Goal: Complete application form

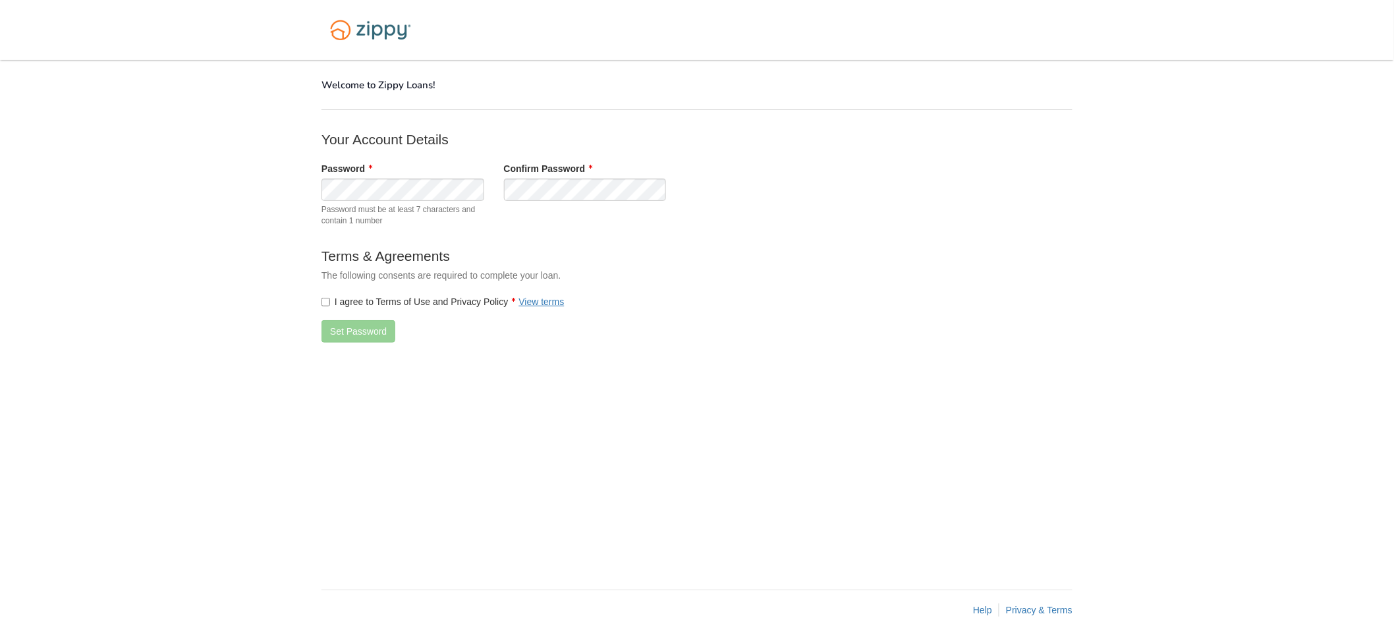
click at [314, 184] on div "Password Password must be at least 7 characters and contain 1 number" at bounding box center [403, 197] width 183 height 71
click at [347, 336] on button "Set Password" at bounding box center [359, 331] width 74 height 22
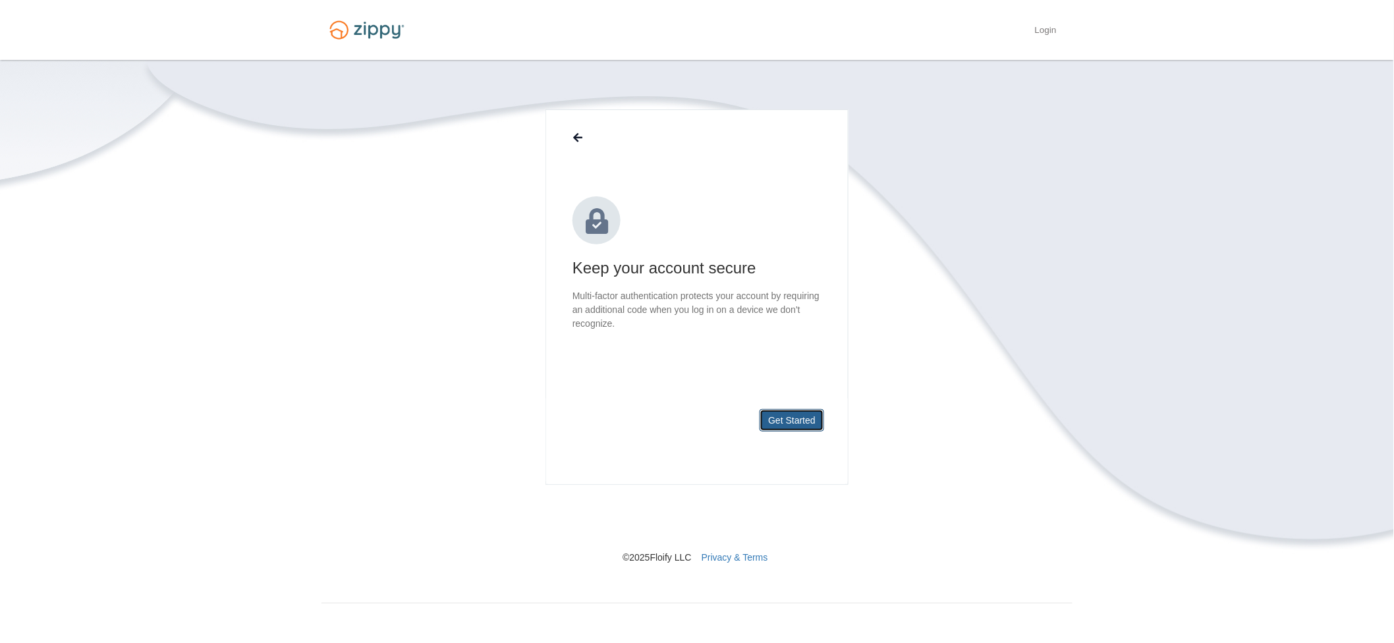
click at [809, 422] on button "Get Started" at bounding box center [792, 420] width 65 height 22
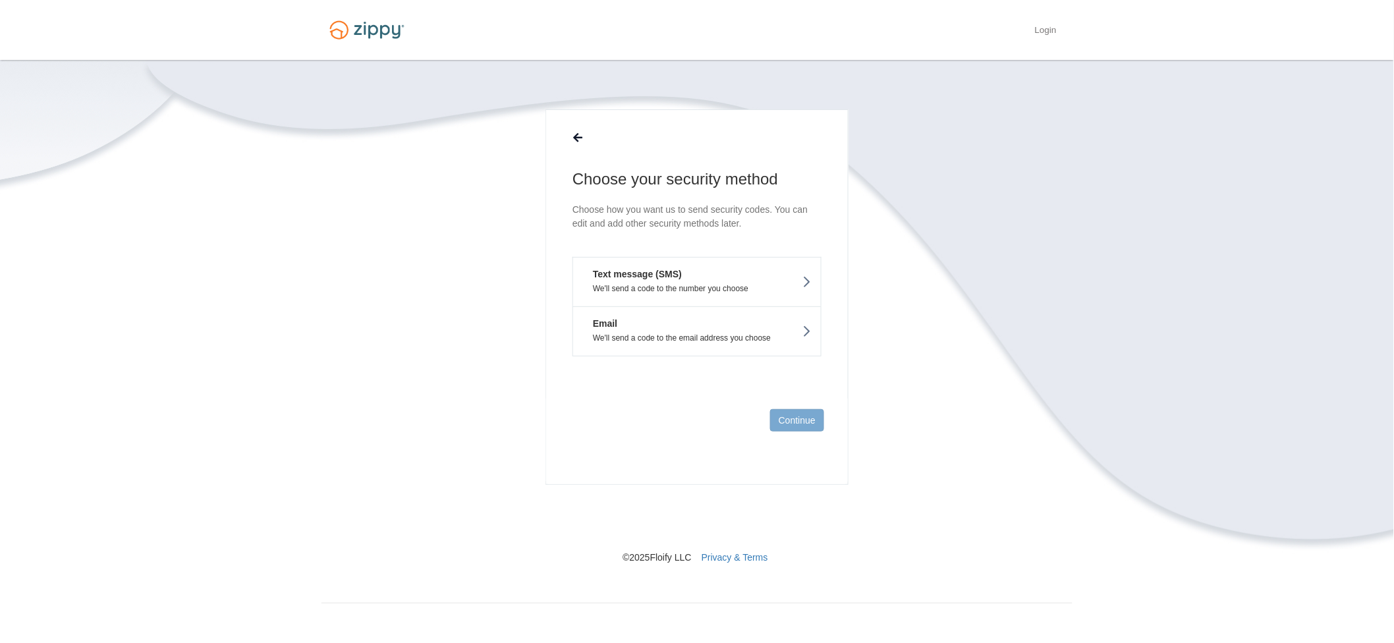
click at [791, 295] on button "Text message (SMS) We'll send a code to the number you choose" at bounding box center [697, 281] width 249 height 49
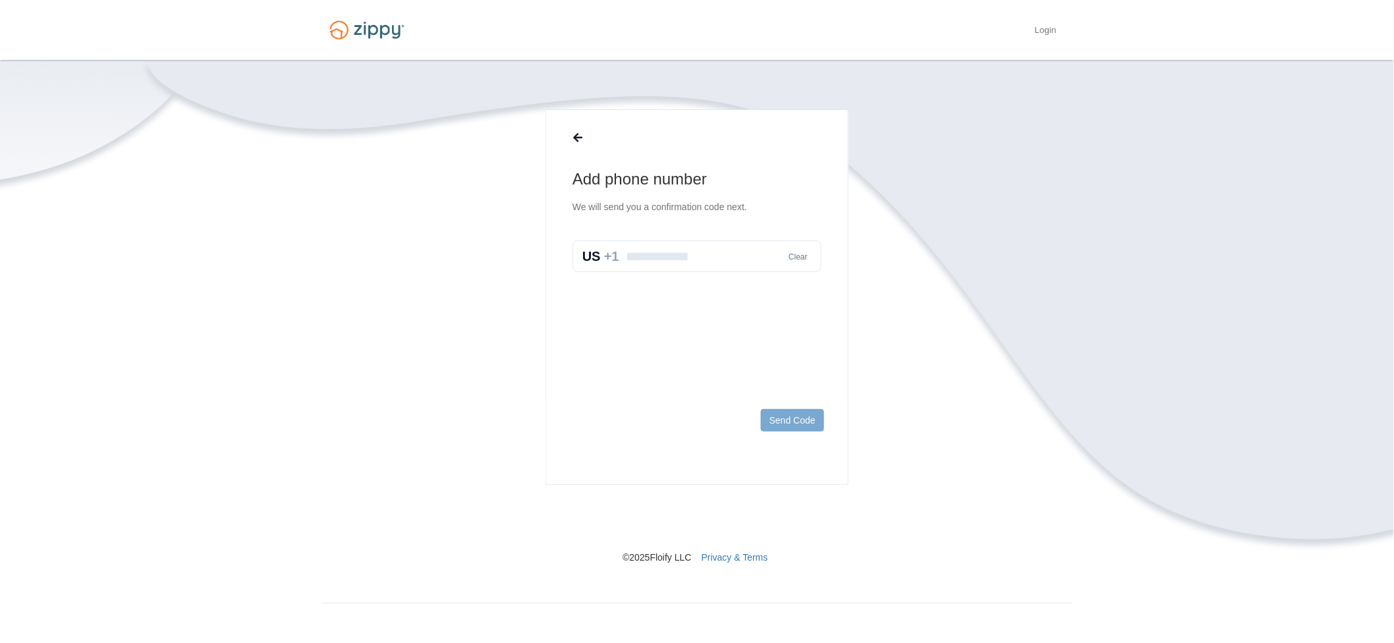
click at [687, 255] on input "text" at bounding box center [697, 256] width 249 height 32
type input "**********"
click at [768, 420] on button "Send Code" at bounding box center [792, 420] width 63 height 22
click at [628, 268] on input "text" at bounding box center [697, 270] width 249 height 32
type input "******"
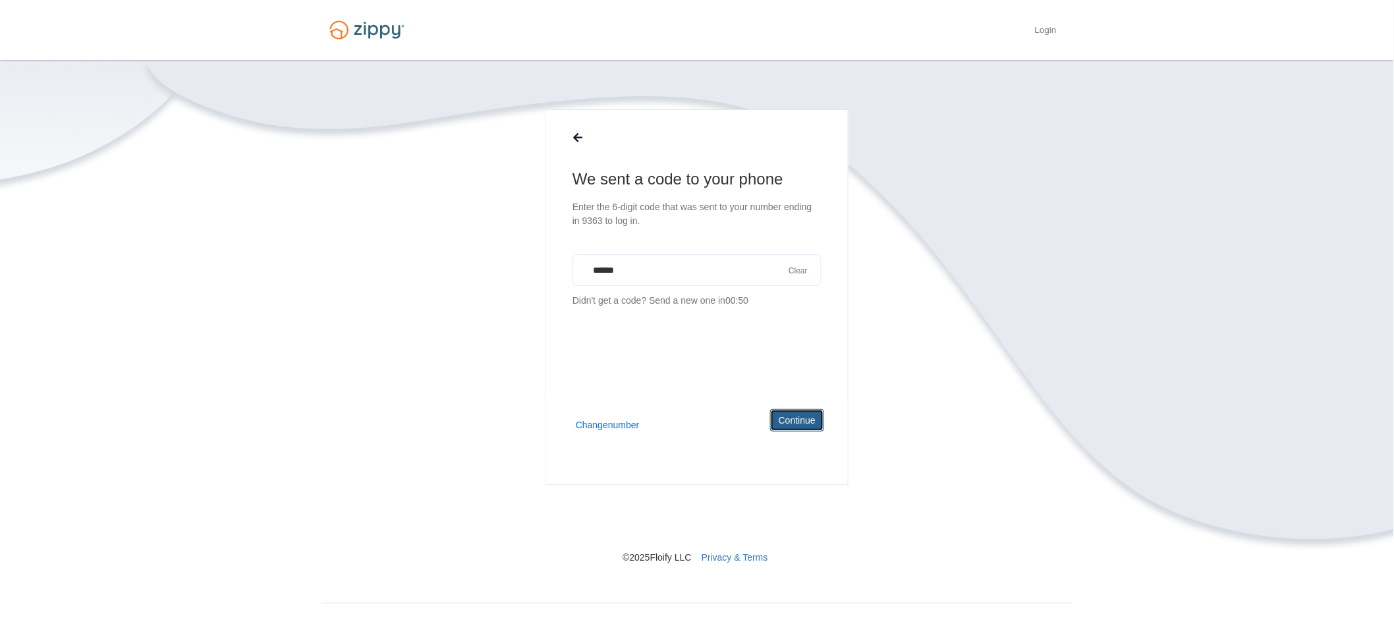
click at [820, 421] on button "Continue" at bounding box center [797, 420] width 54 height 22
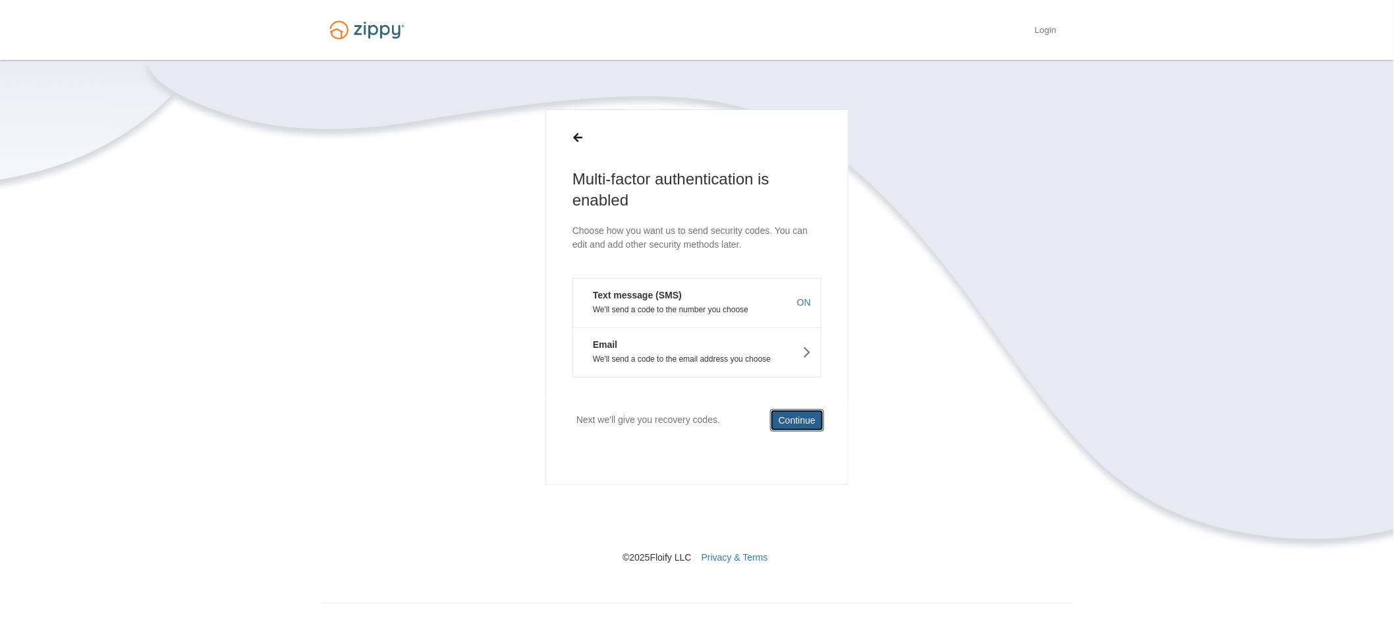
click at [793, 419] on button "Continue" at bounding box center [797, 420] width 54 height 22
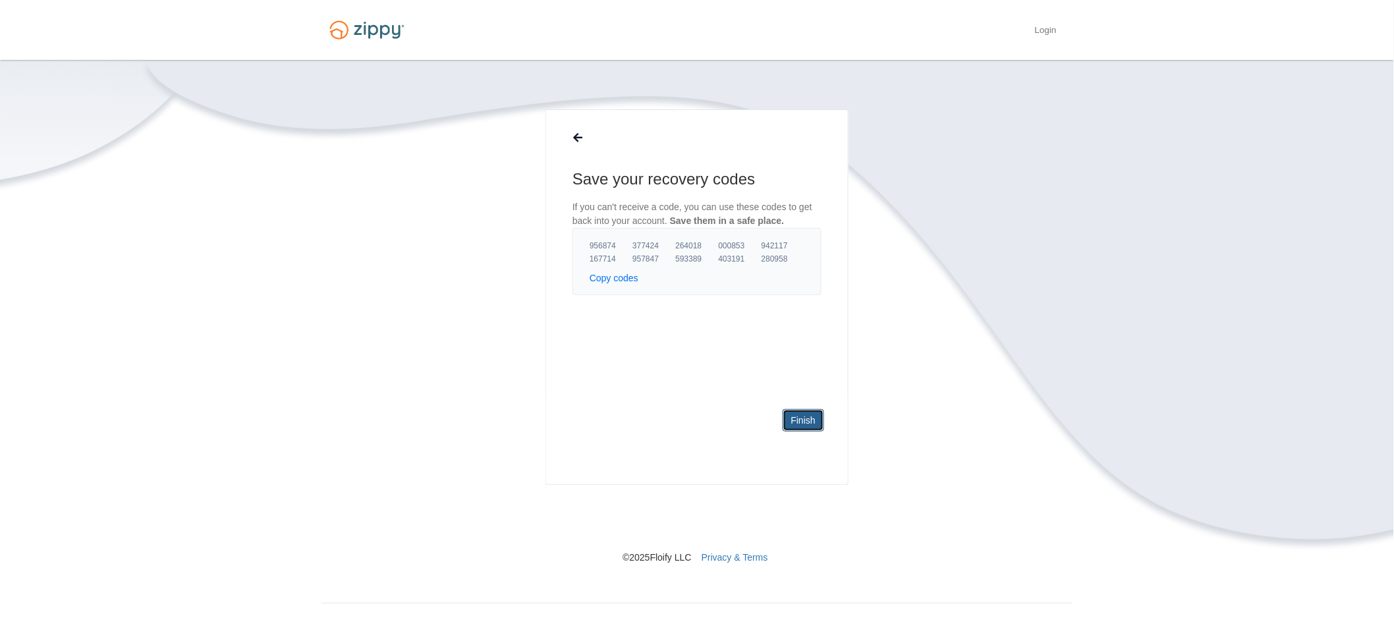
click at [793, 419] on link "Finish" at bounding box center [804, 420] width 42 height 22
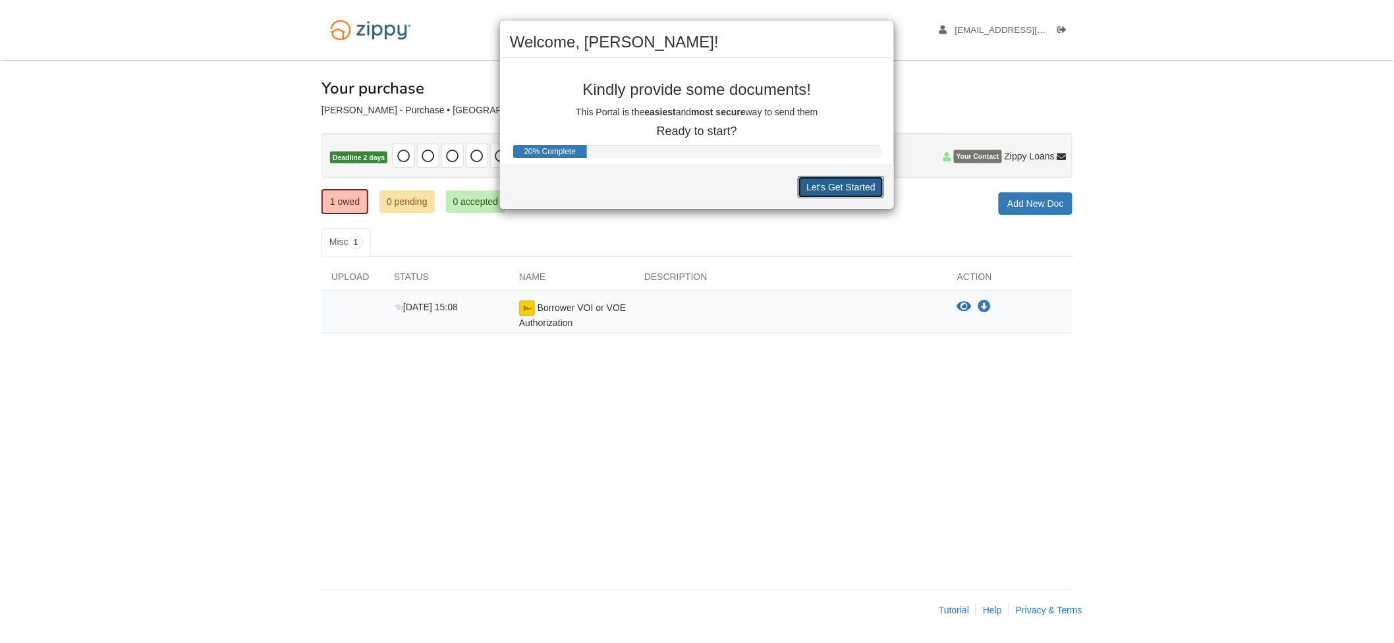
click at [834, 186] on button "Let's Get Started" at bounding box center [841, 187] width 86 height 22
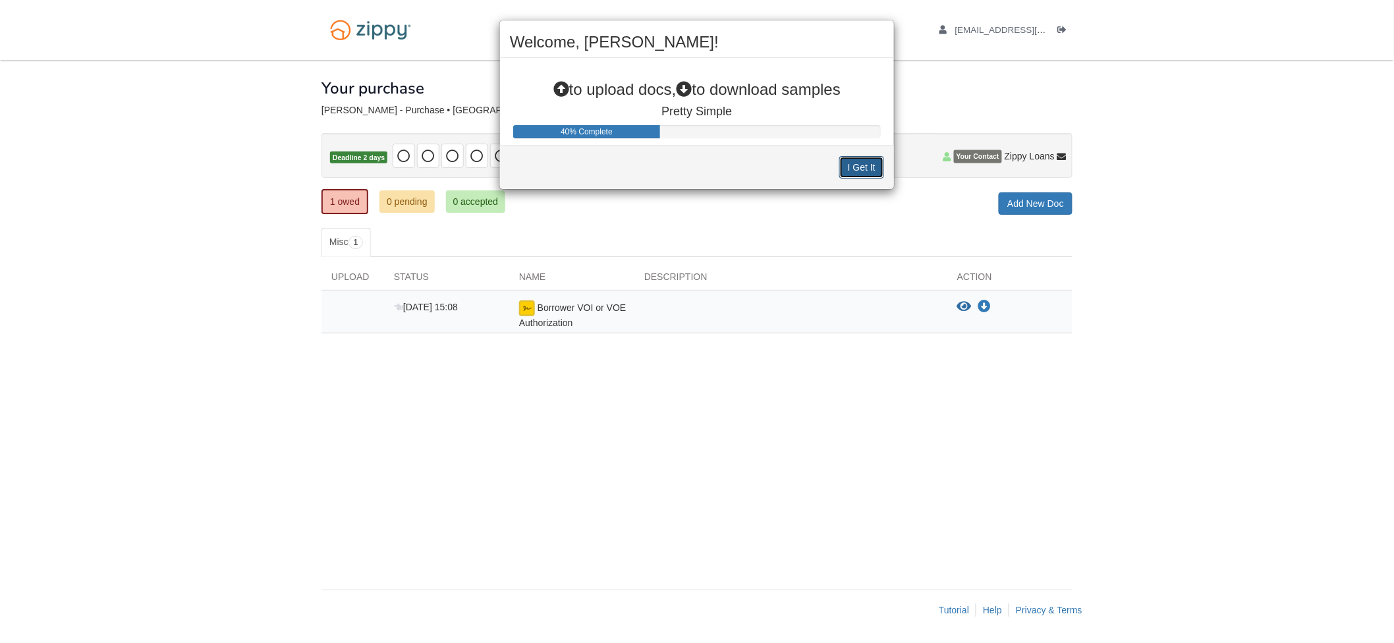
click at [853, 163] on button "I Get It" at bounding box center [861, 167] width 45 height 22
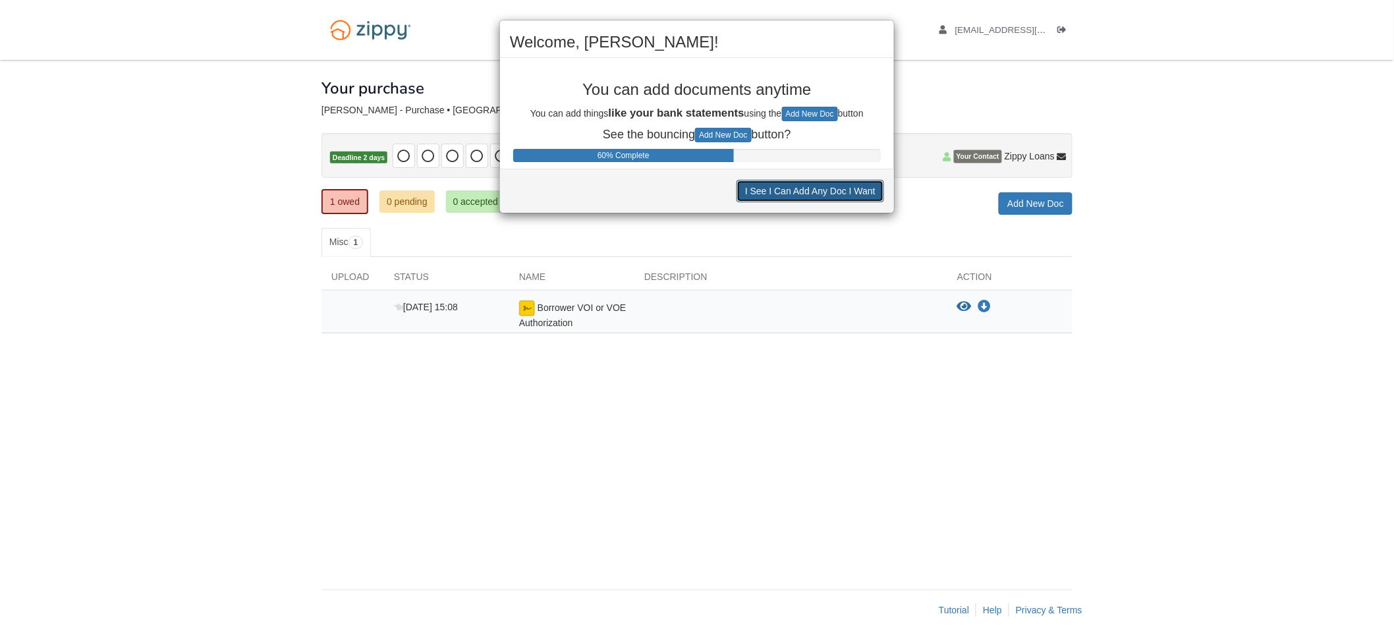
click at [858, 190] on button "I See I Can Add Any Doc I Want" at bounding box center [811, 191] width 148 height 22
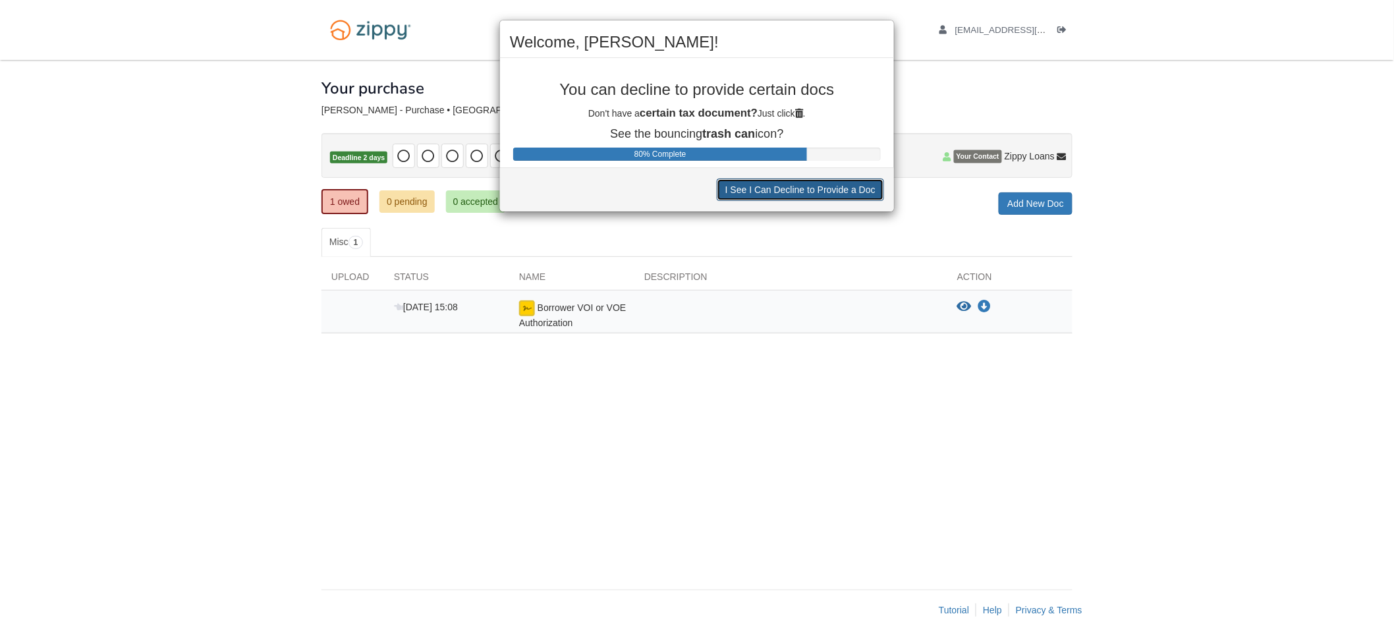
click at [858, 190] on button "I See I Can Decline to Provide a Doc" at bounding box center [800, 190] width 167 height 22
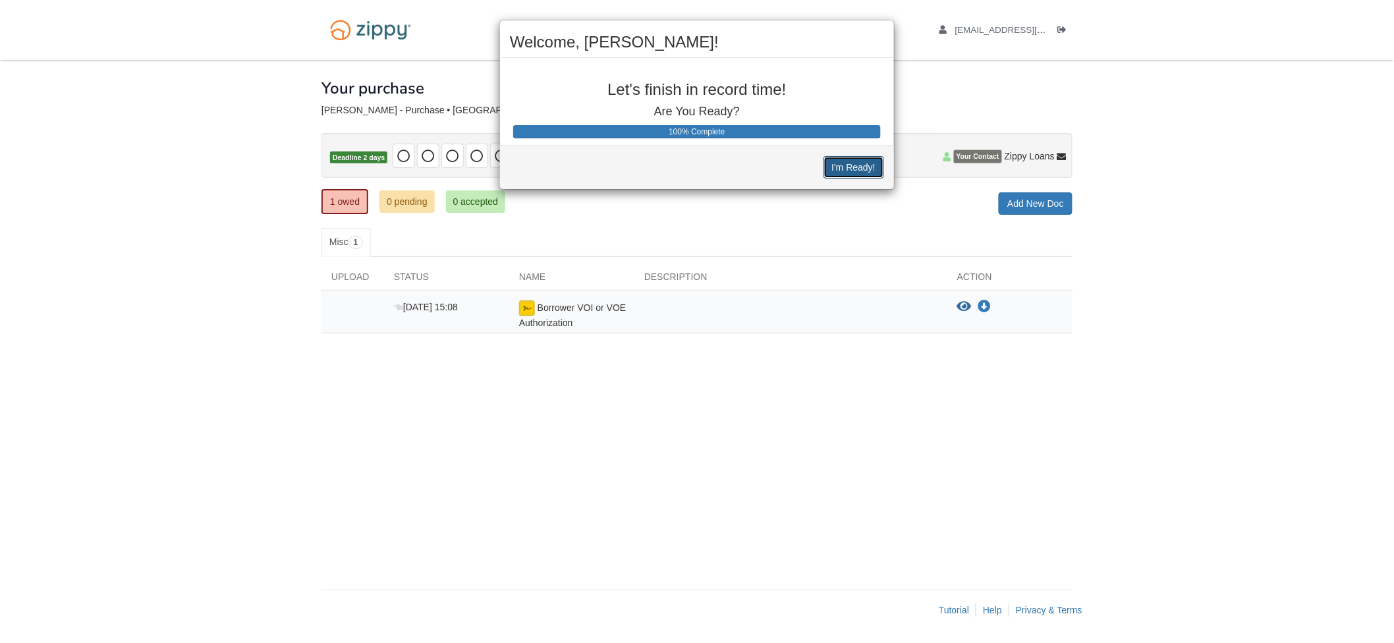
click at [859, 166] on button "I'm Ready!" at bounding box center [854, 167] width 61 height 22
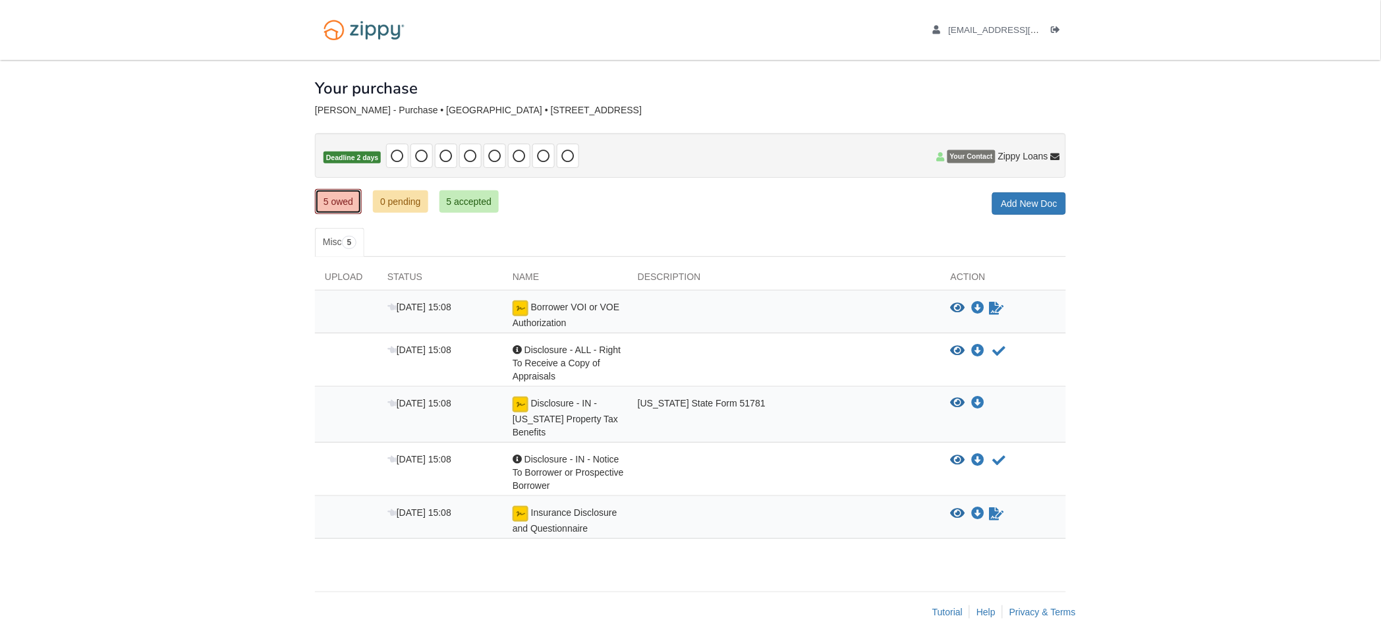
click at [343, 199] on link "5 owed" at bounding box center [338, 201] width 47 height 25
click at [995, 304] on icon "Sign Form" at bounding box center [997, 308] width 14 height 13
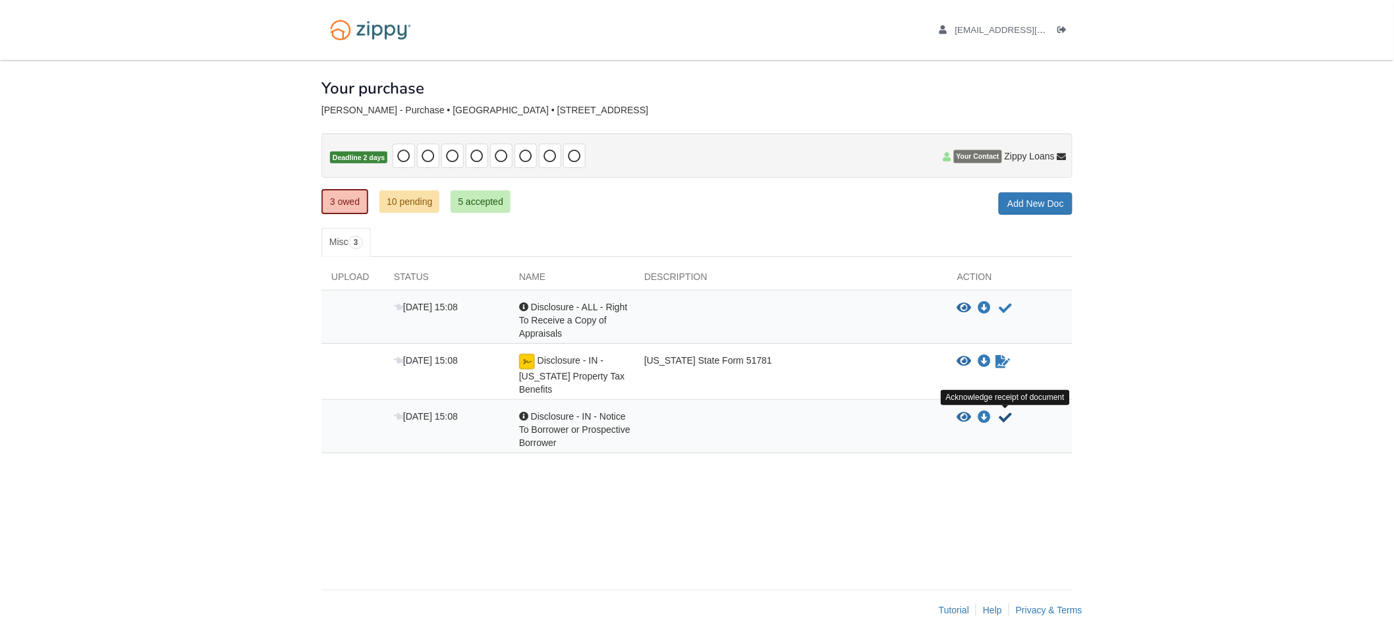
click at [1007, 416] on icon "Acknowledge receipt of document" at bounding box center [1006, 417] width 13 height 13
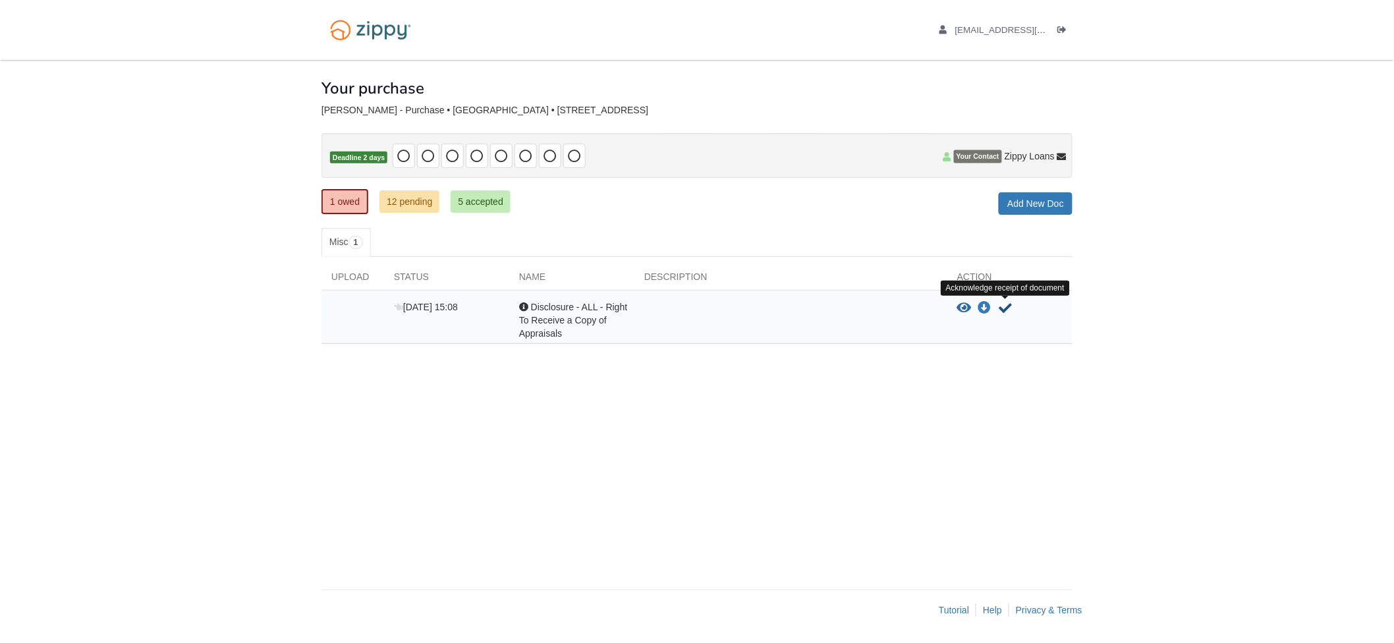
click at [1005, 307] on icon "Acknowledge receipt of document" at bounding box center [1006, 308] width 13 height 13
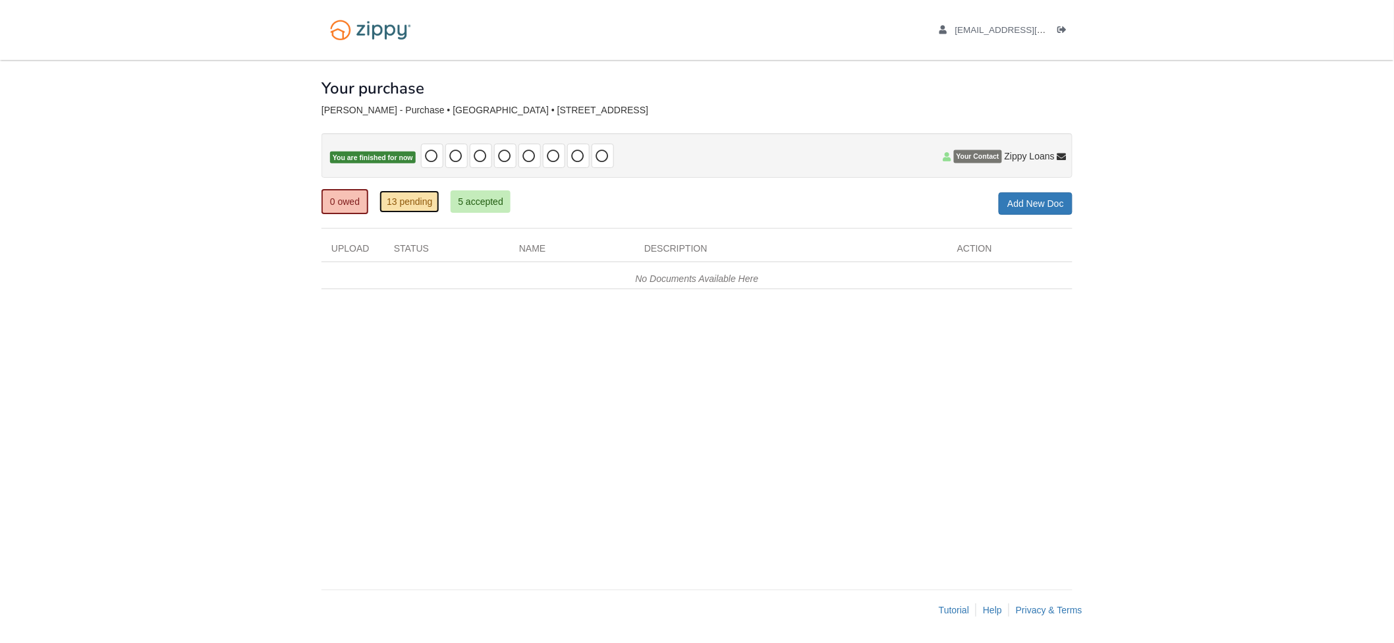
click at [414, 198] on link "13 pending" at bounding box center [410, 201] width 60 height 22
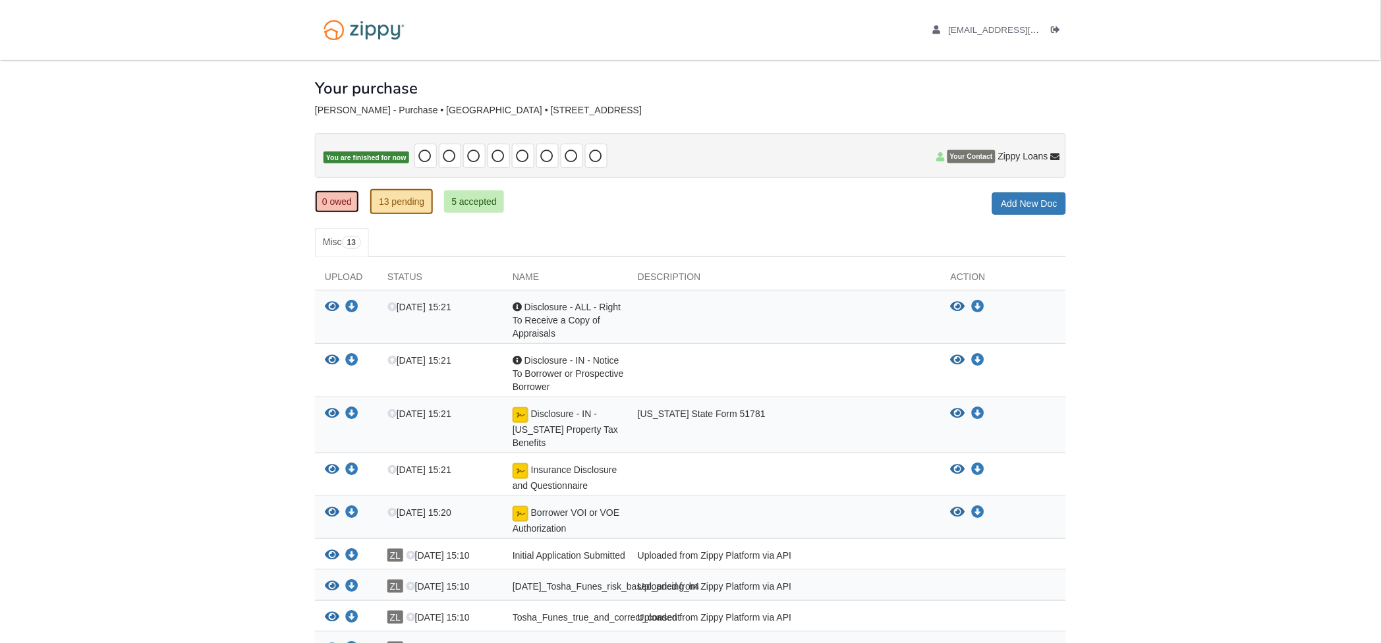
click at [342, 201] on link "0 owed" at bounding box center [337, 201] width 44 height 22
